Goal: Navigation & Orientation: Find specific page/section

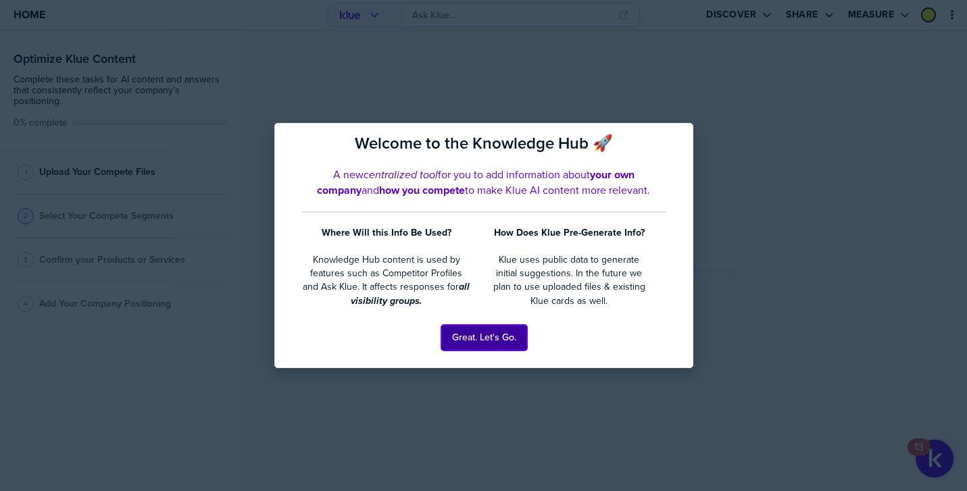
click at [464, 343] on button "Great. Let's Go." at bounding box center [484, 338] width 86 height 26
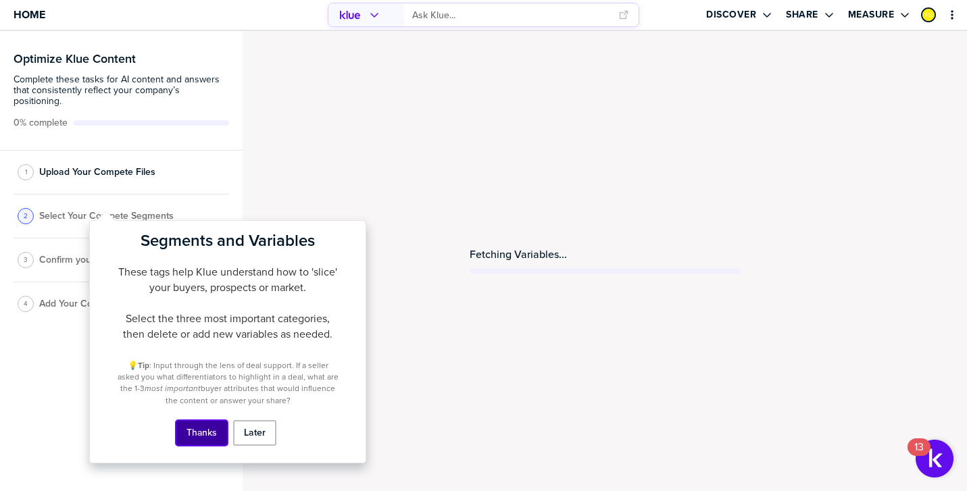
click at [198, 433] on button "Thanks" at bounding box center [202, 433] width 52 height 26
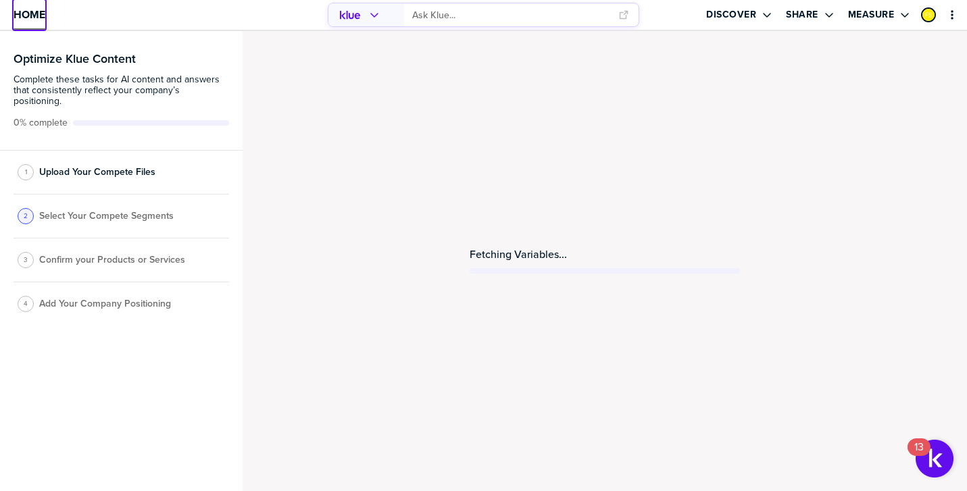
click at [29, 17] on span "Home" at bounding box center [30, 14] width 32 height 11
click at [28, 20] on span "Home" at bounding box center [30, 14] width 32 height 11
